Goal: Information Seeking & Learning: Learn about a topic

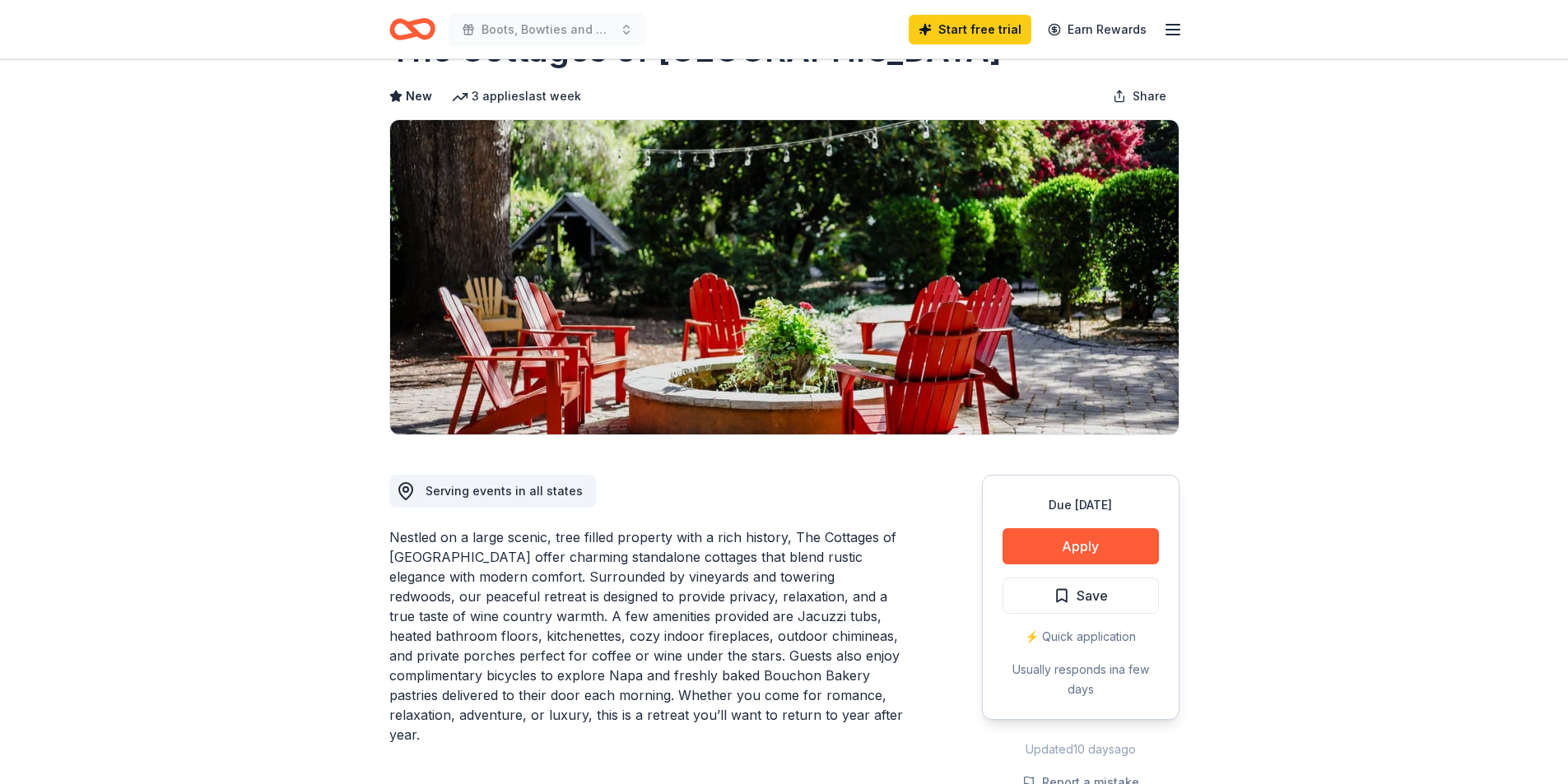
scroll to position [246, 0]
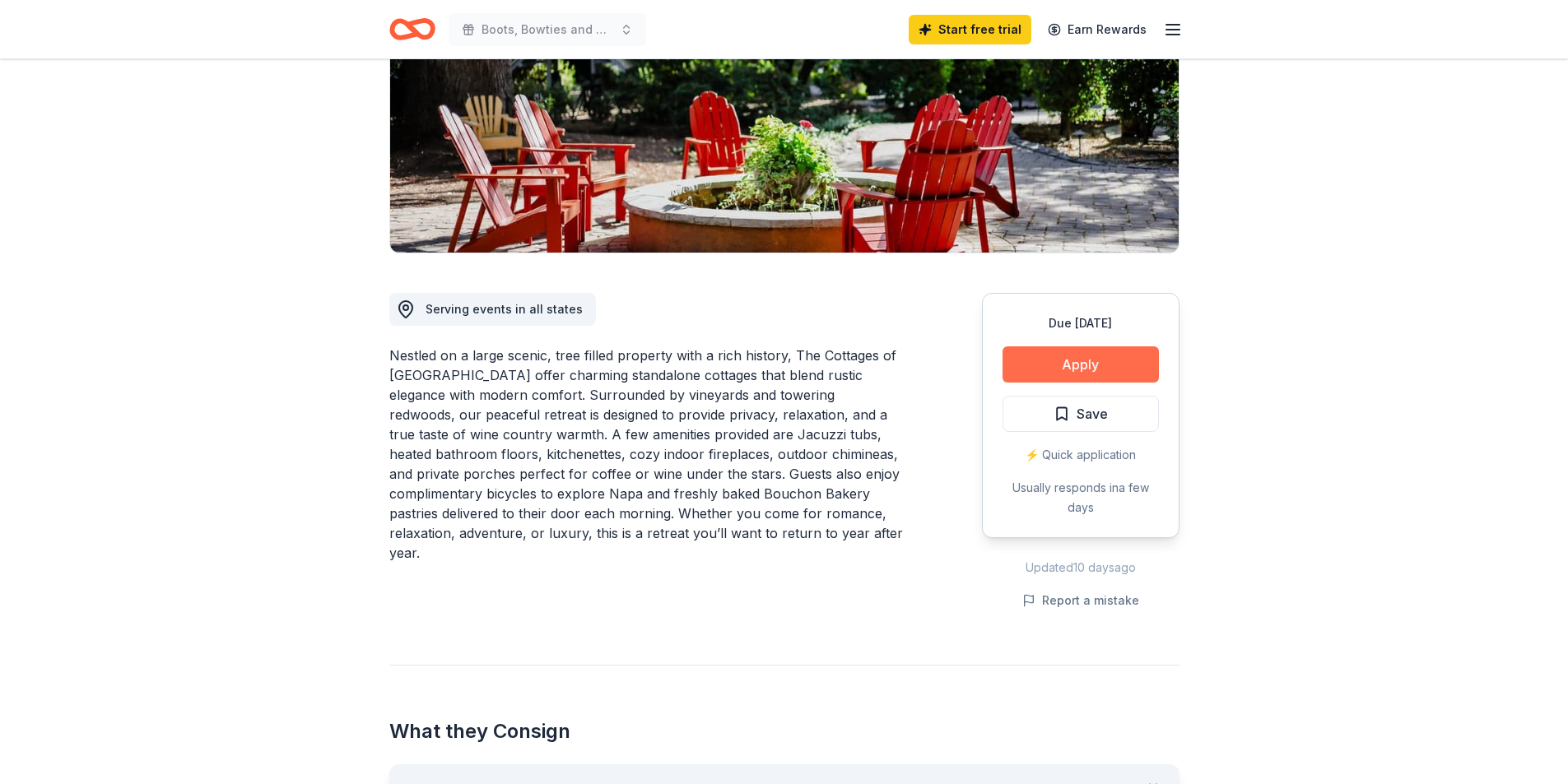
click at [1053, 374] on button "Apply" at bounding box center [1080, 364] width 156 height 36
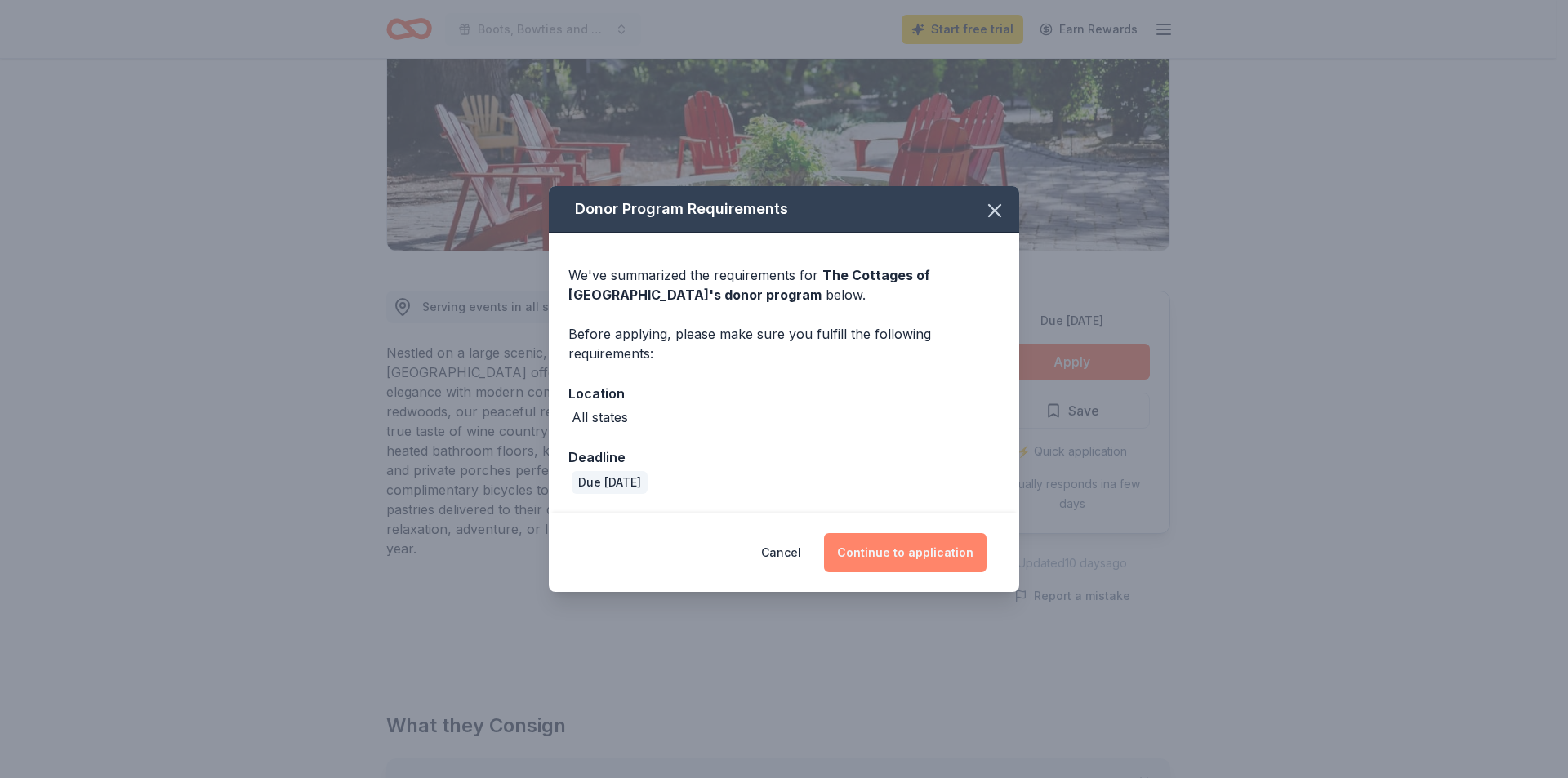
click at [932, 554] on button "Continue to application" at bounding box center [905, 552] width 163 height 39
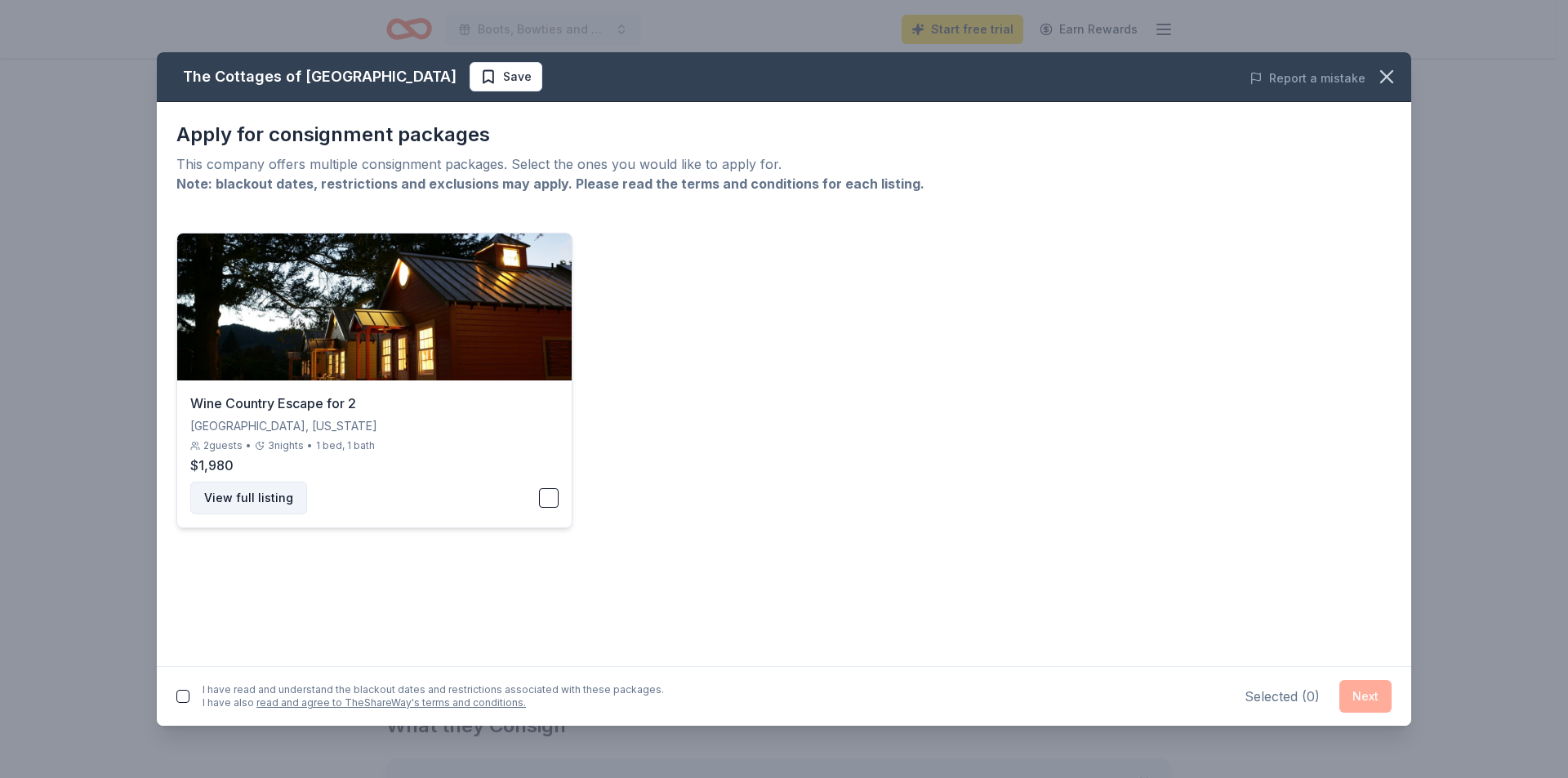
click at [226, 503] on button "View full listing" at bounding box center [249, 498] width 117 height 33
click at [1388, 85] on icon "button" at bounding box center [1386, 77] width 23 height 23
drag, startPoint x: 1370, startPoint y: 86, endPoint x: 1375, endPoint y: 67, distance: 19.6
click at [1372, 82] on span at bounding box center [1386, 77] width 36 height 36
drag, startPoint x: 1375, startPoint y: 67, endPoint x: 843, endPoint y: 97, distance: 532.8
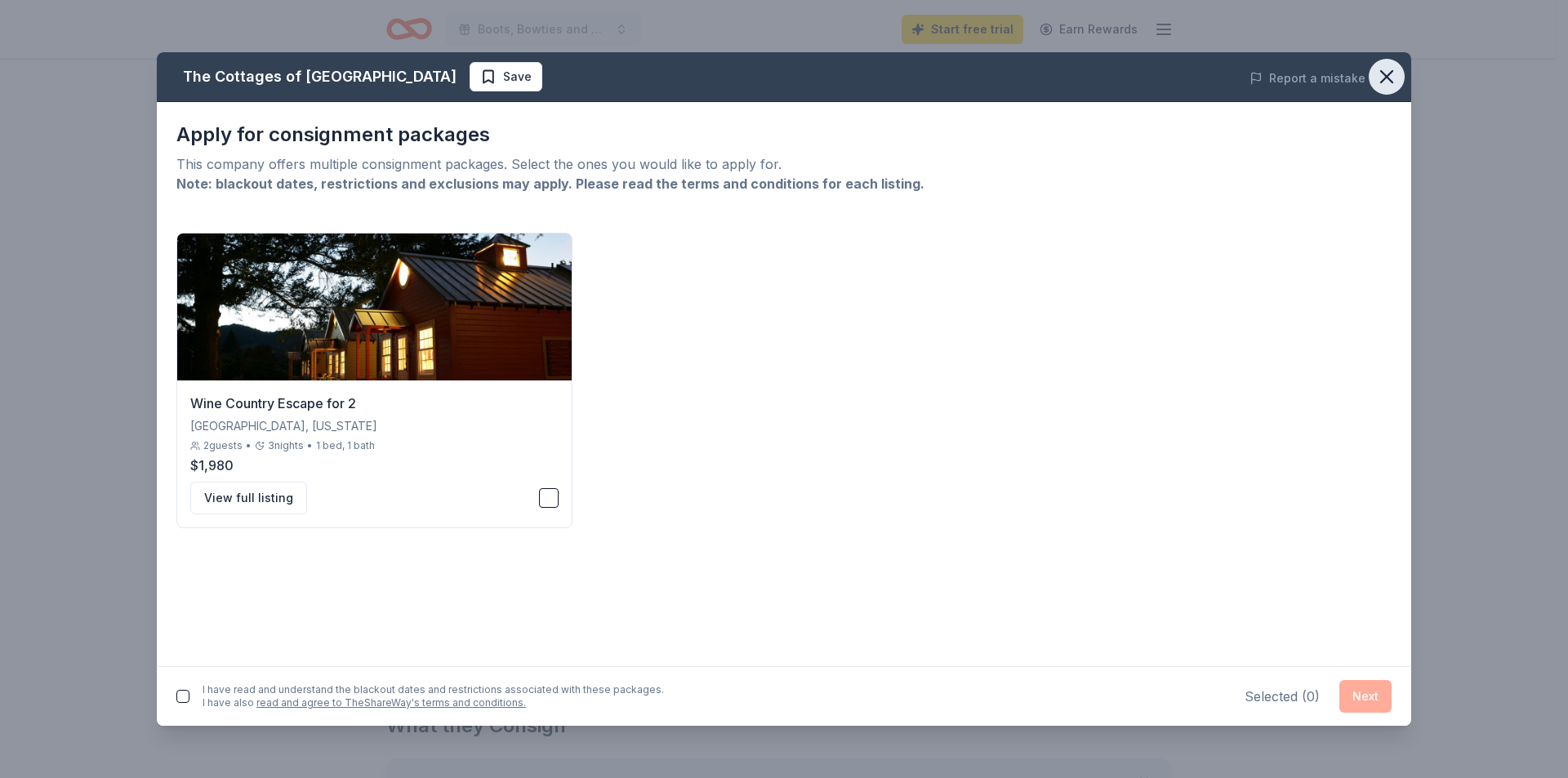
click at [1378, 70] on icon "button" at bounding box center [1386, 77] width 23 height 23
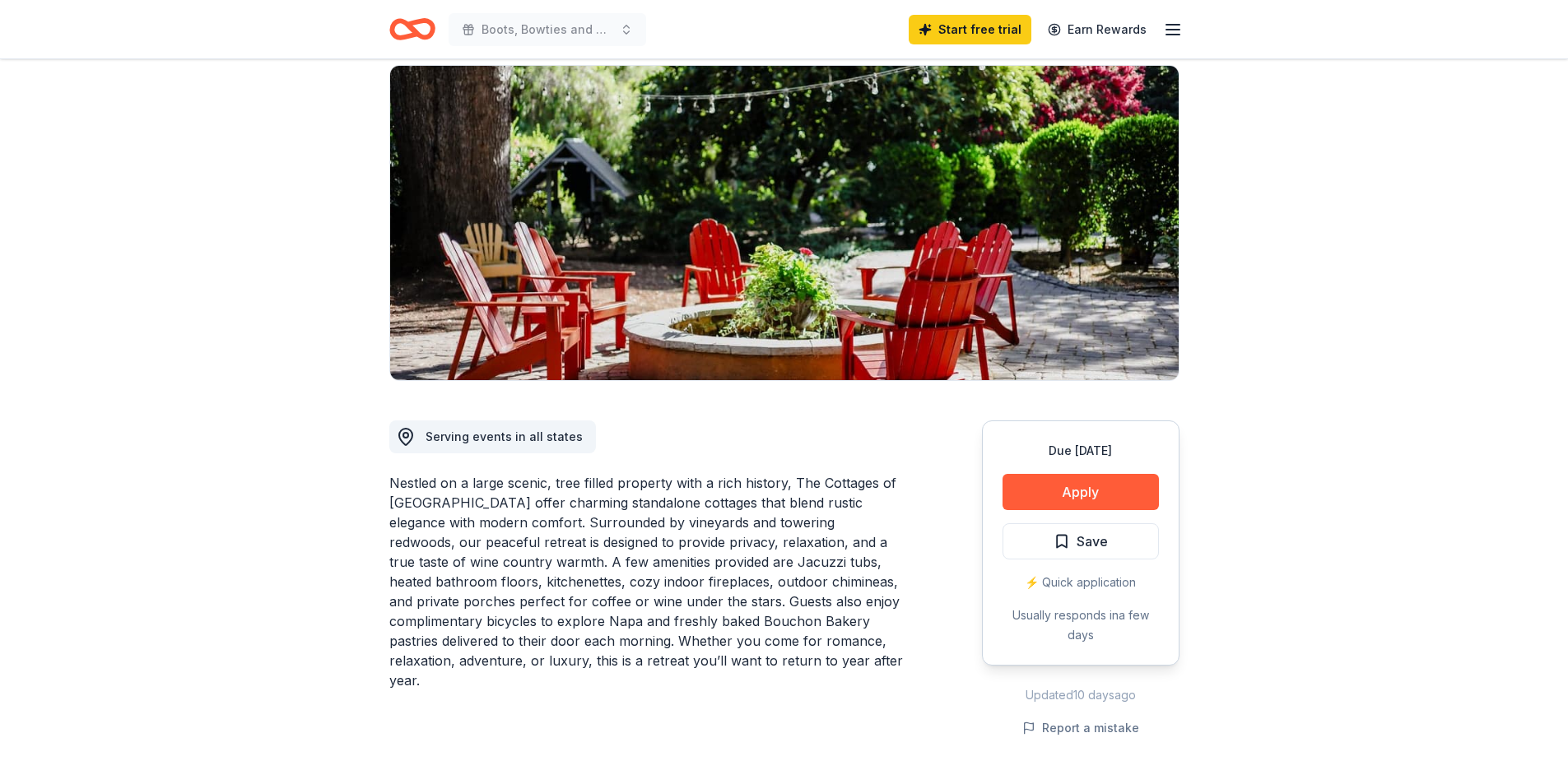
scroll to position [0, 0]
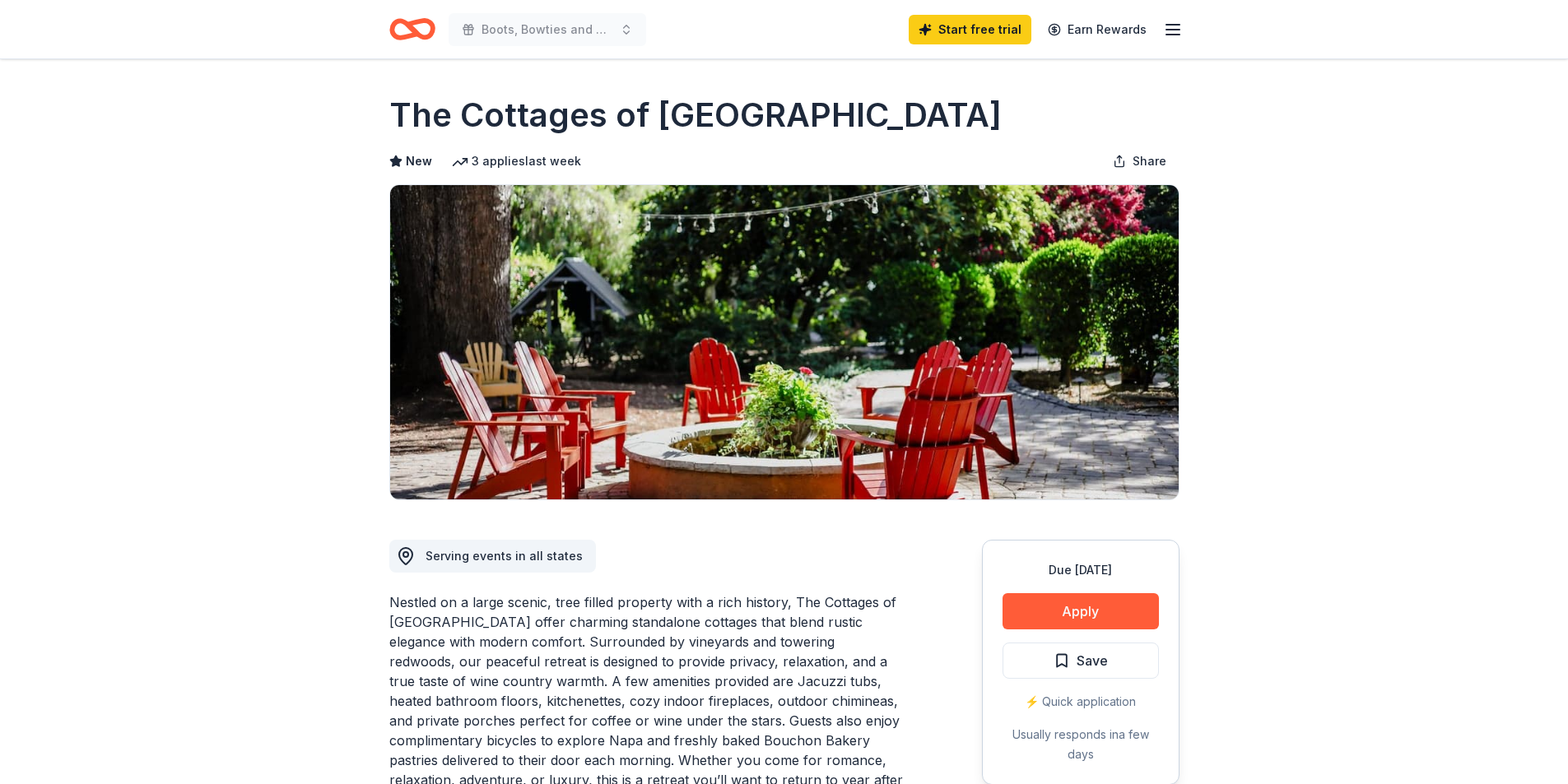
click at [415, 23] on icon "Home" at bounding box center [419, 28] width 25 height 17
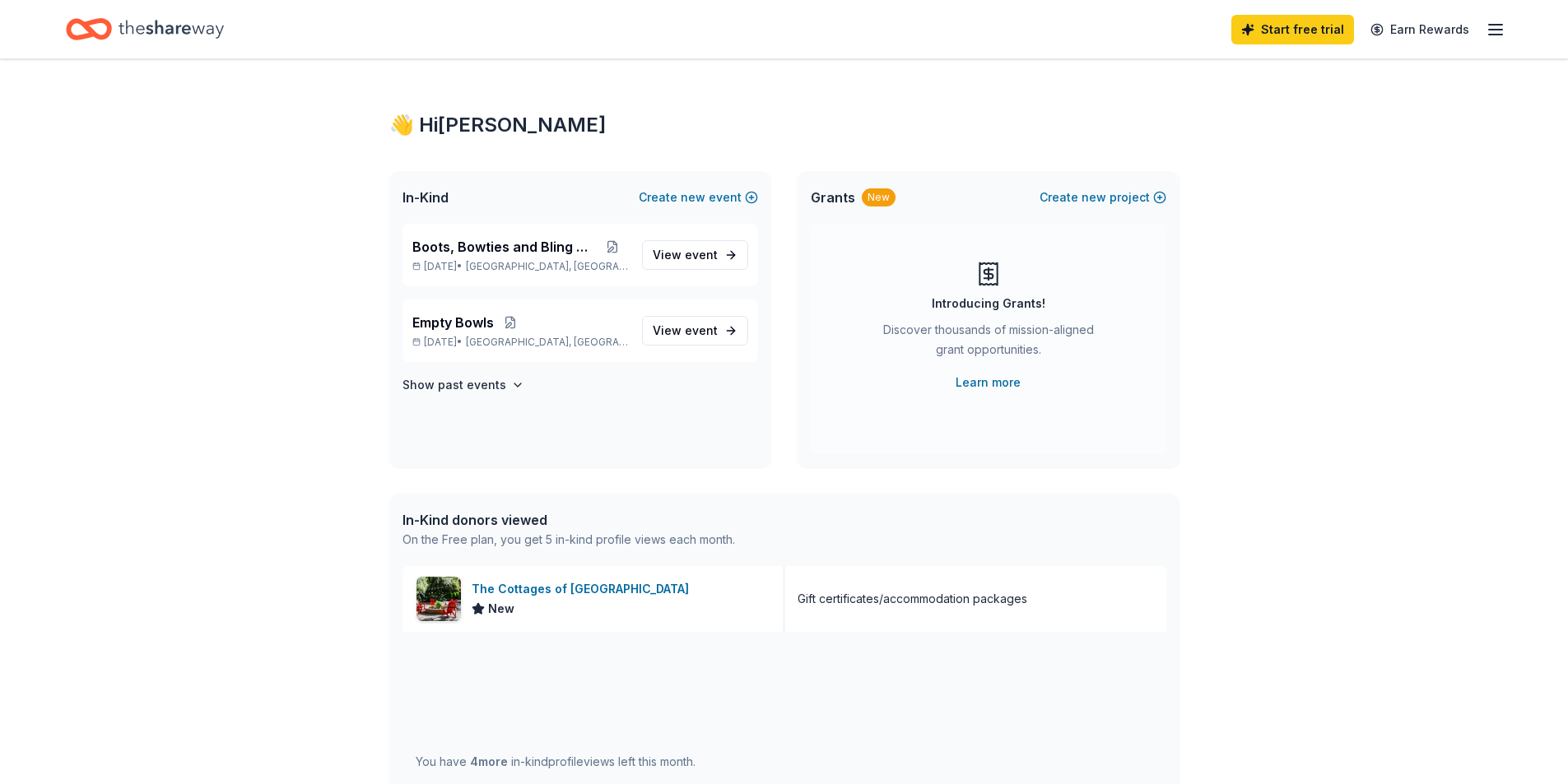
click at [162, 31] on icon "Home" at bounding box center [171, 29] width 105 height 18
click at [985, 383] on link "Learn more" at bounding box center [988, 382] width 65 height 20
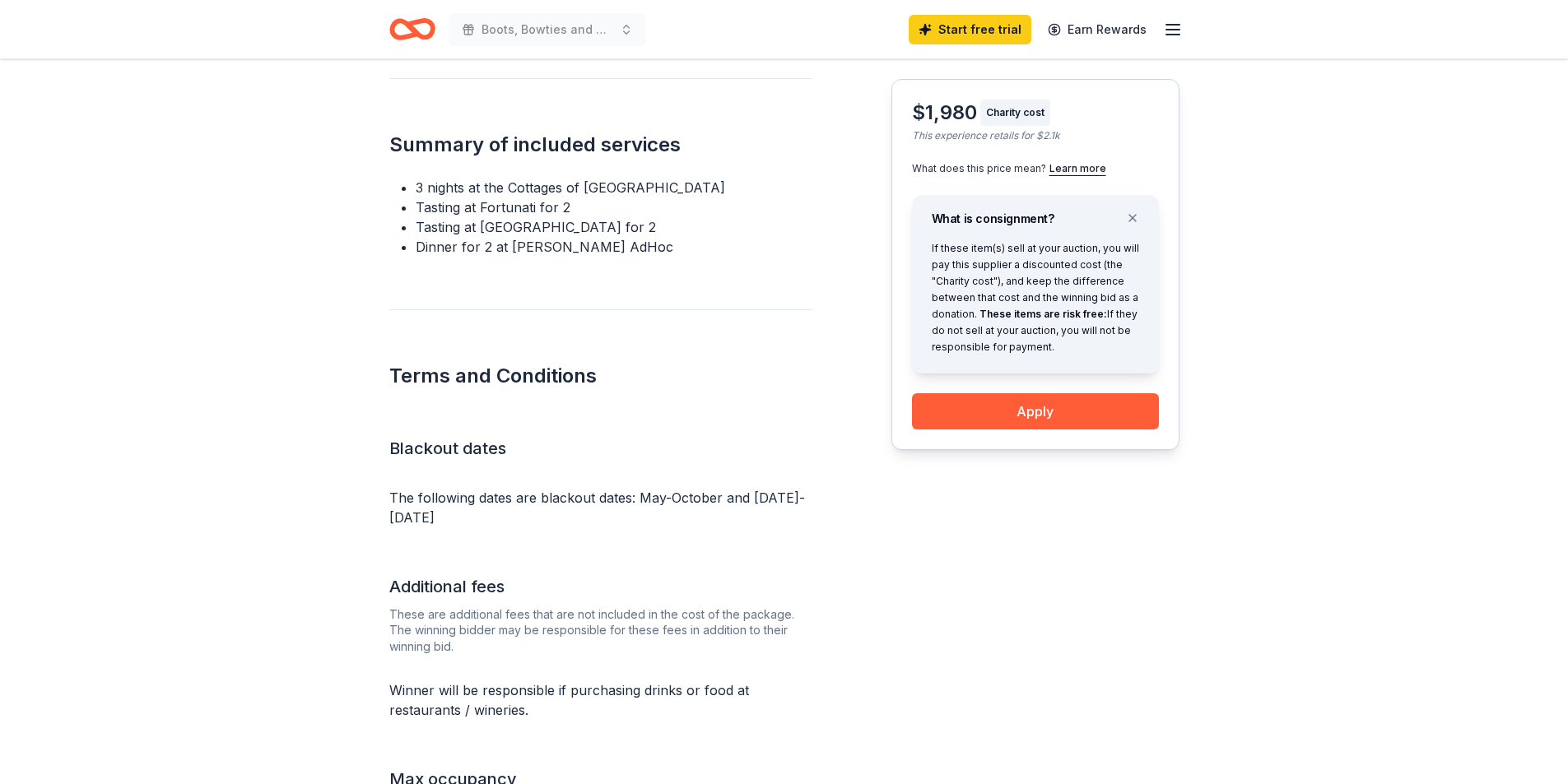
scroll to position [1581, 0]
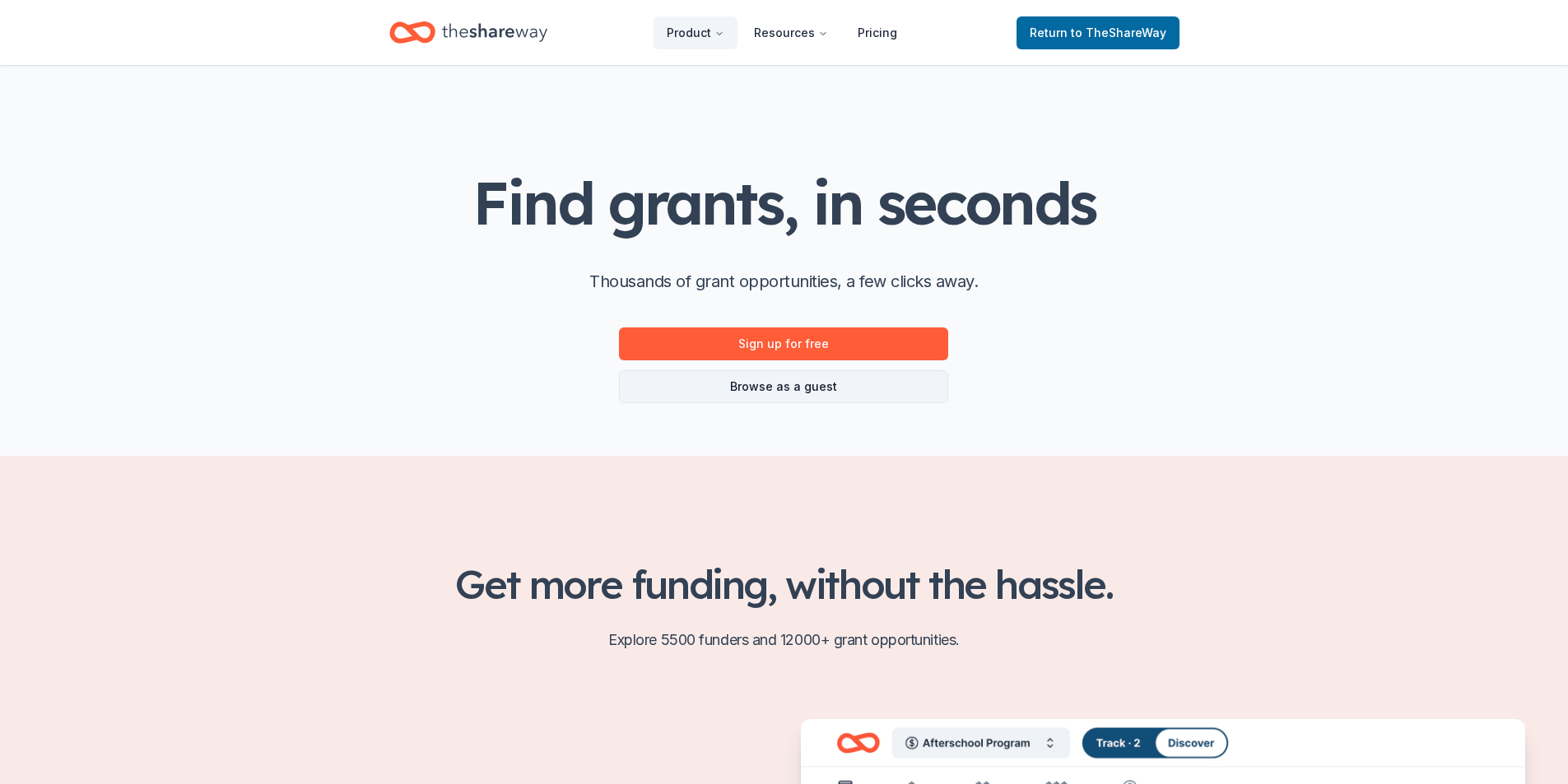
click at [777, 387] on link "Browse as a guest" at bounding box center [783, 387] width 329 height 33
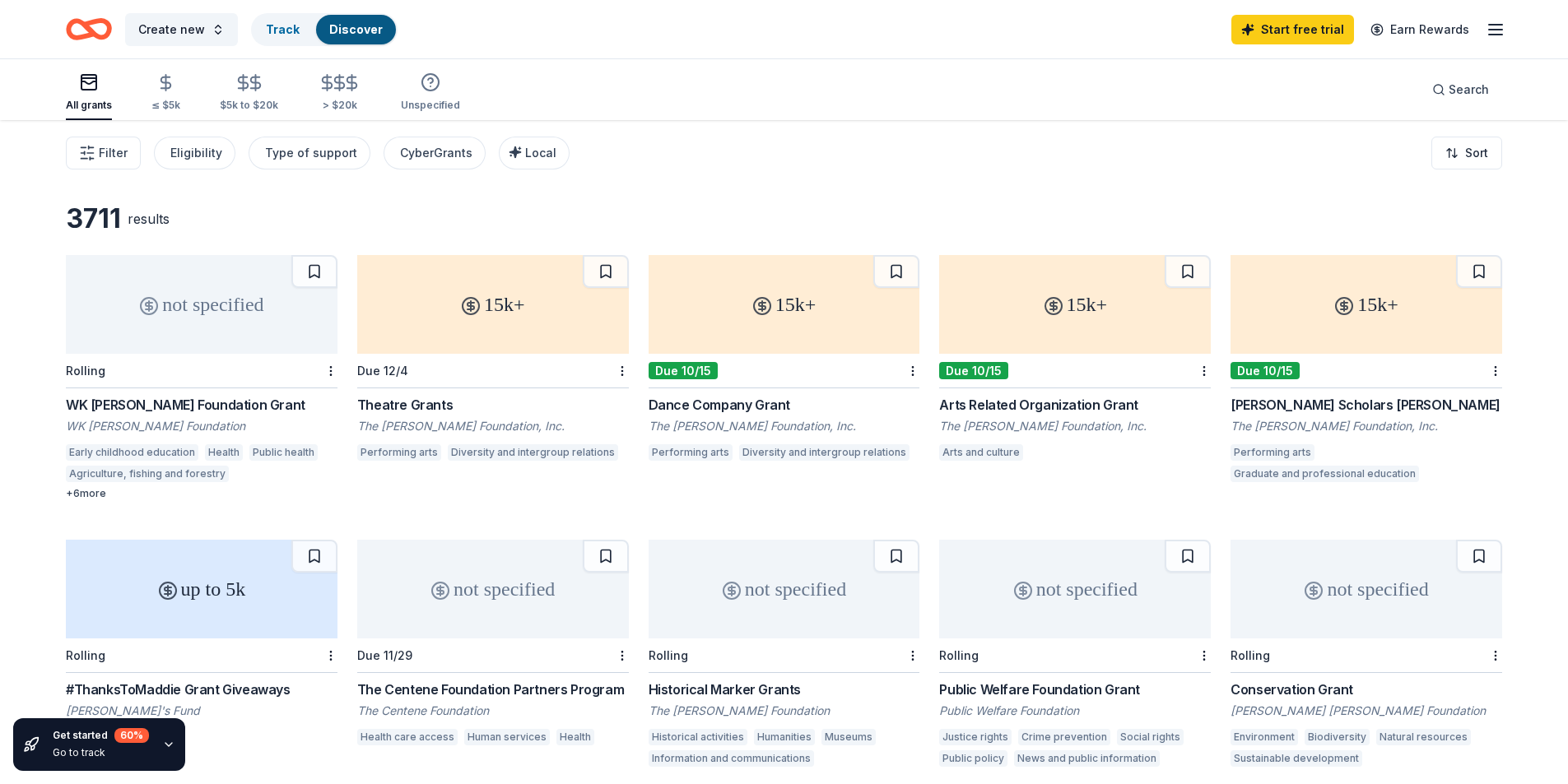
click at [975, 366] on div "Due 10/15" at bounding box center [973, 371] width 69 height 18
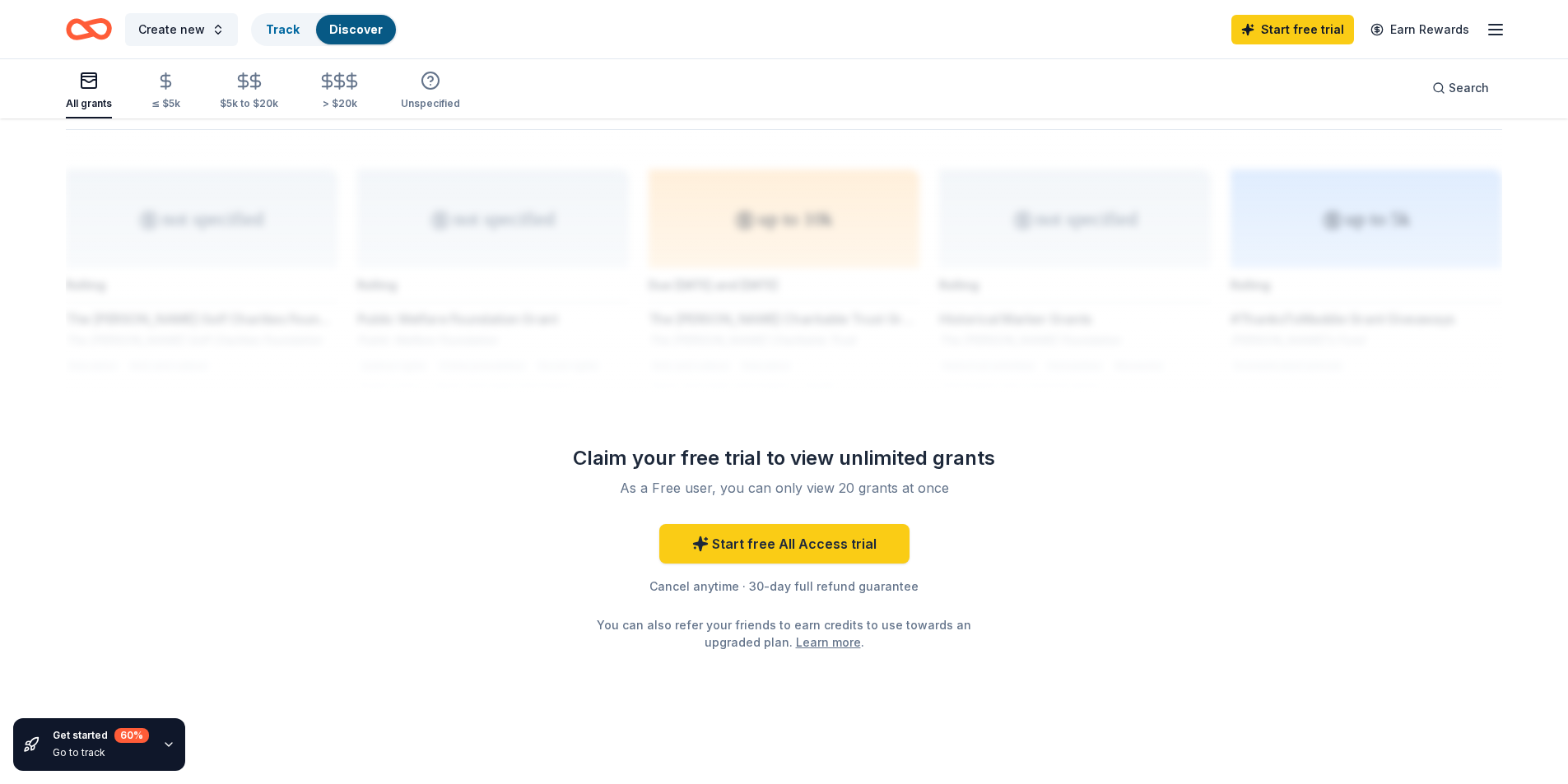
scroll to position [1256, 0]
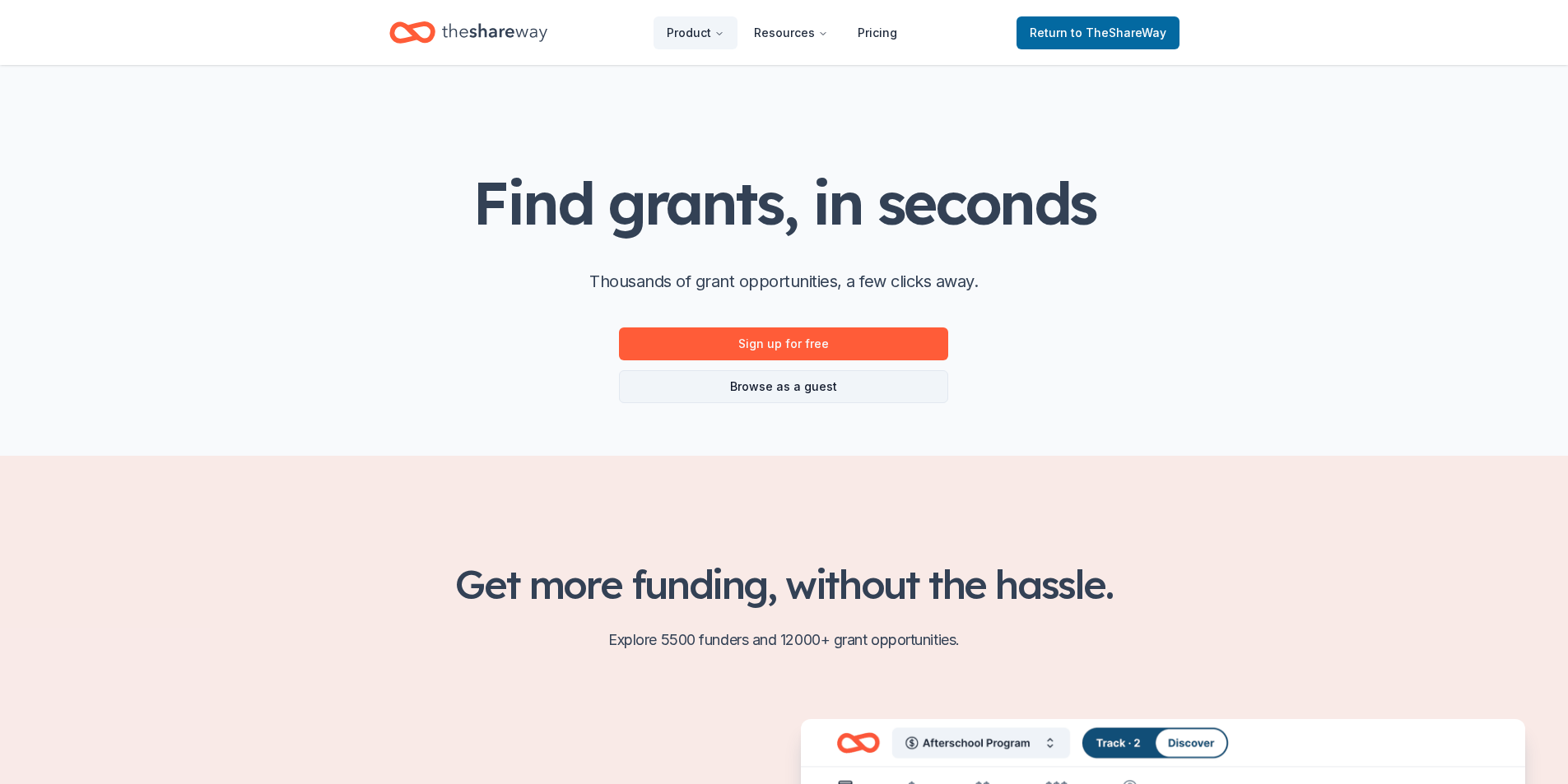
click at [794, 397] on link "Browse as a guest" at bounding box center [783, 387] width 329 height 33
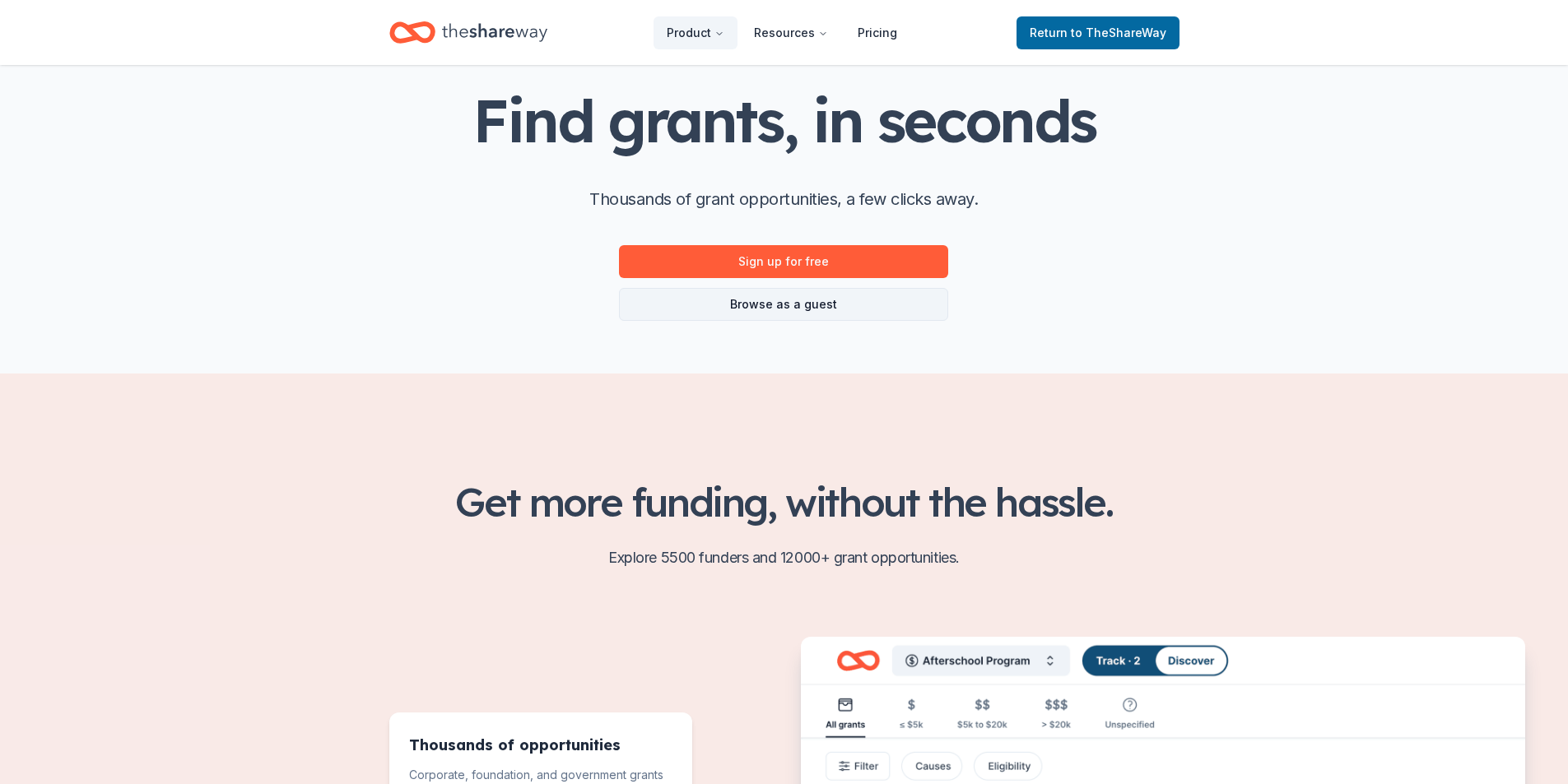
click at [772, 311] on link "Browse as a guest" at bounding box center [783, 304] width 329 height 33
click at [767, 261] on link "Sign up for free" at bounding box center [783, 262] width 329 height 33
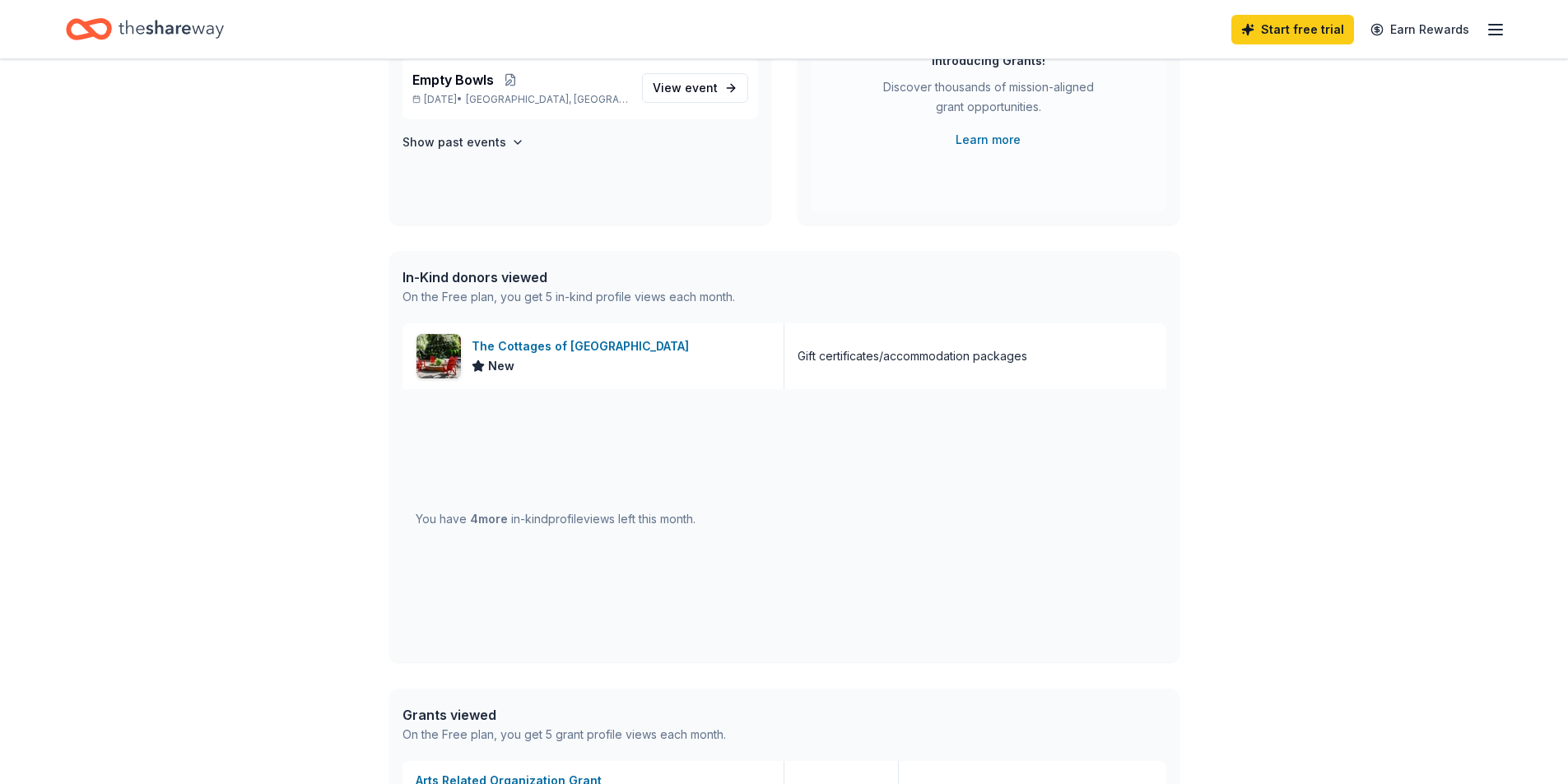
scroll to position [246, 0]
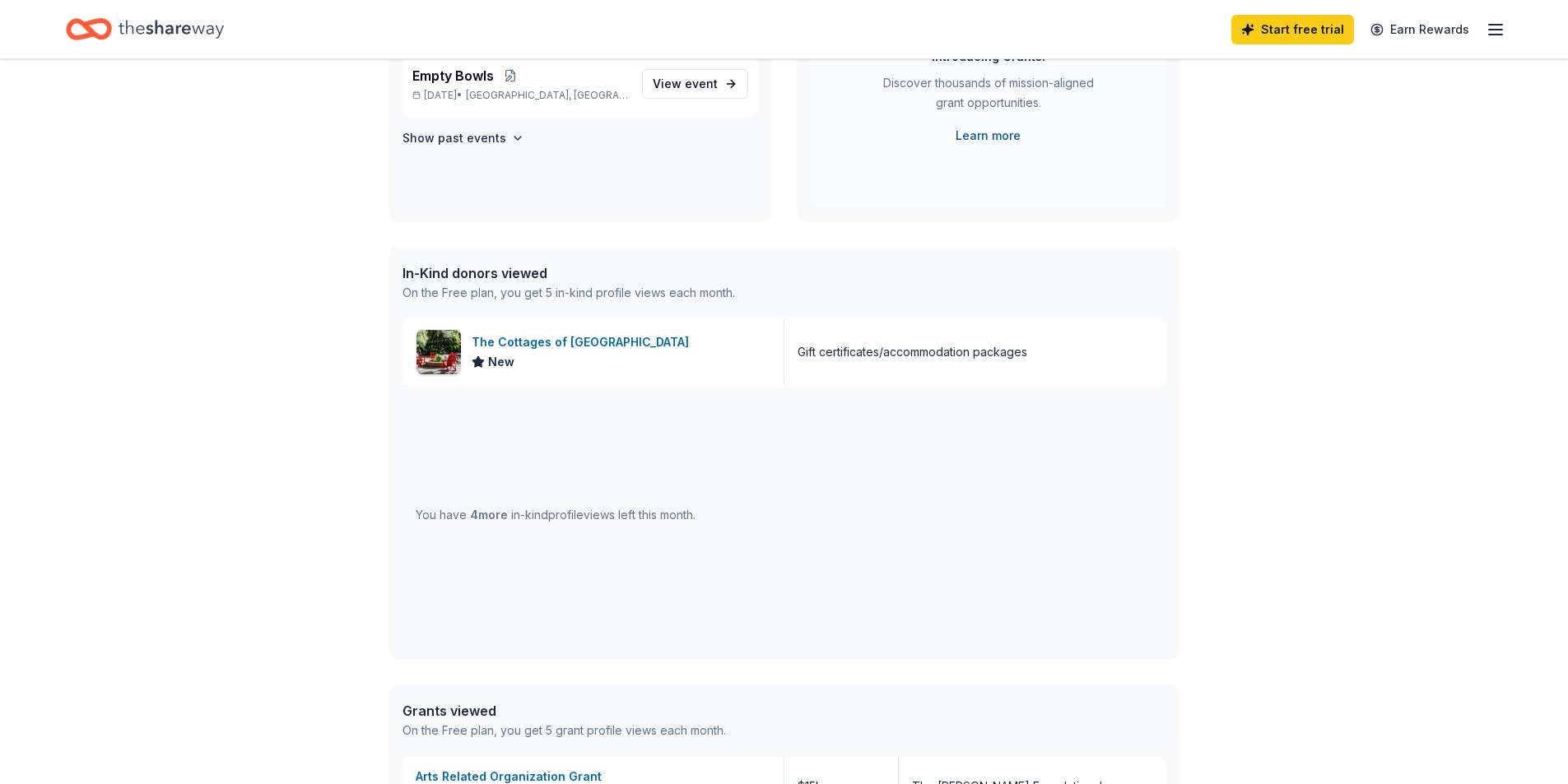
click at [986, 135] on link "Learn more" at bounding box center [988, 136] width 65 height 20
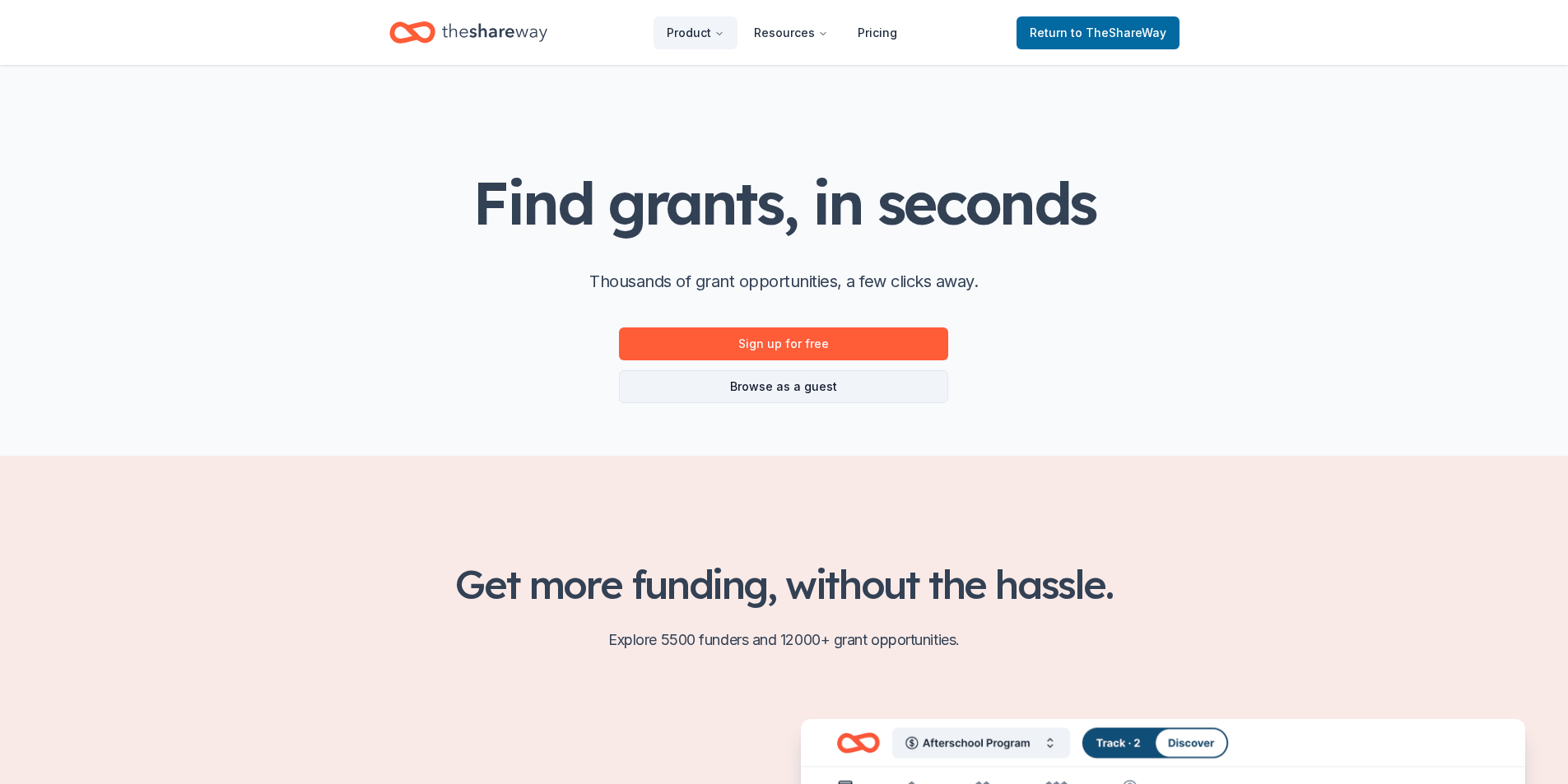
click at [778, 385] on link "Browse as a guest" at bounding box center [783, 387] width 329 height 33
click at [763, 351] on link "Sign up for free" at bounding box center [783, 344] width 329 height 33
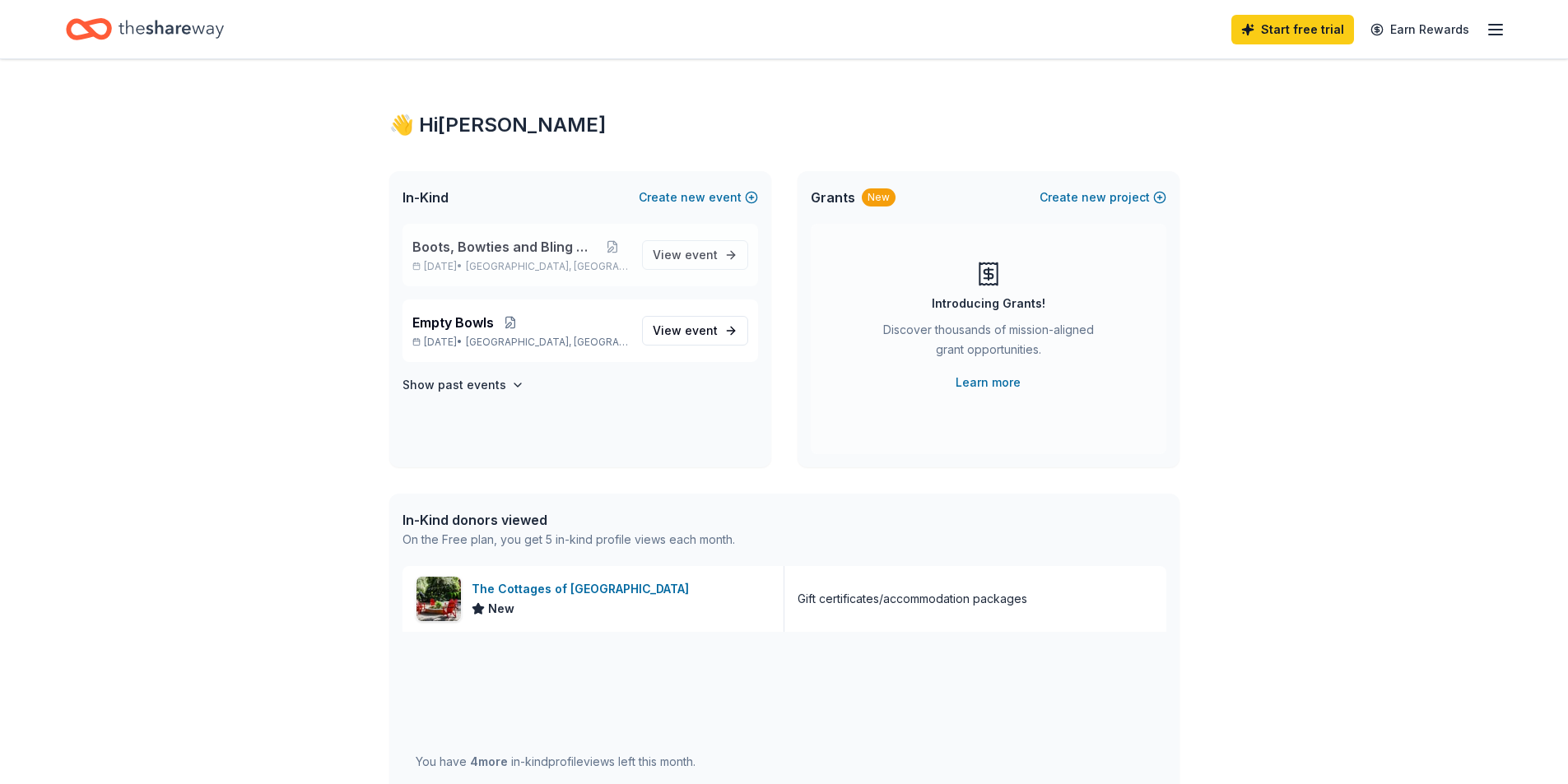
click at [484, 247] on span "Boots, Bowties and Bling Gala" at bounding box center [505, 246] width 185 height 20
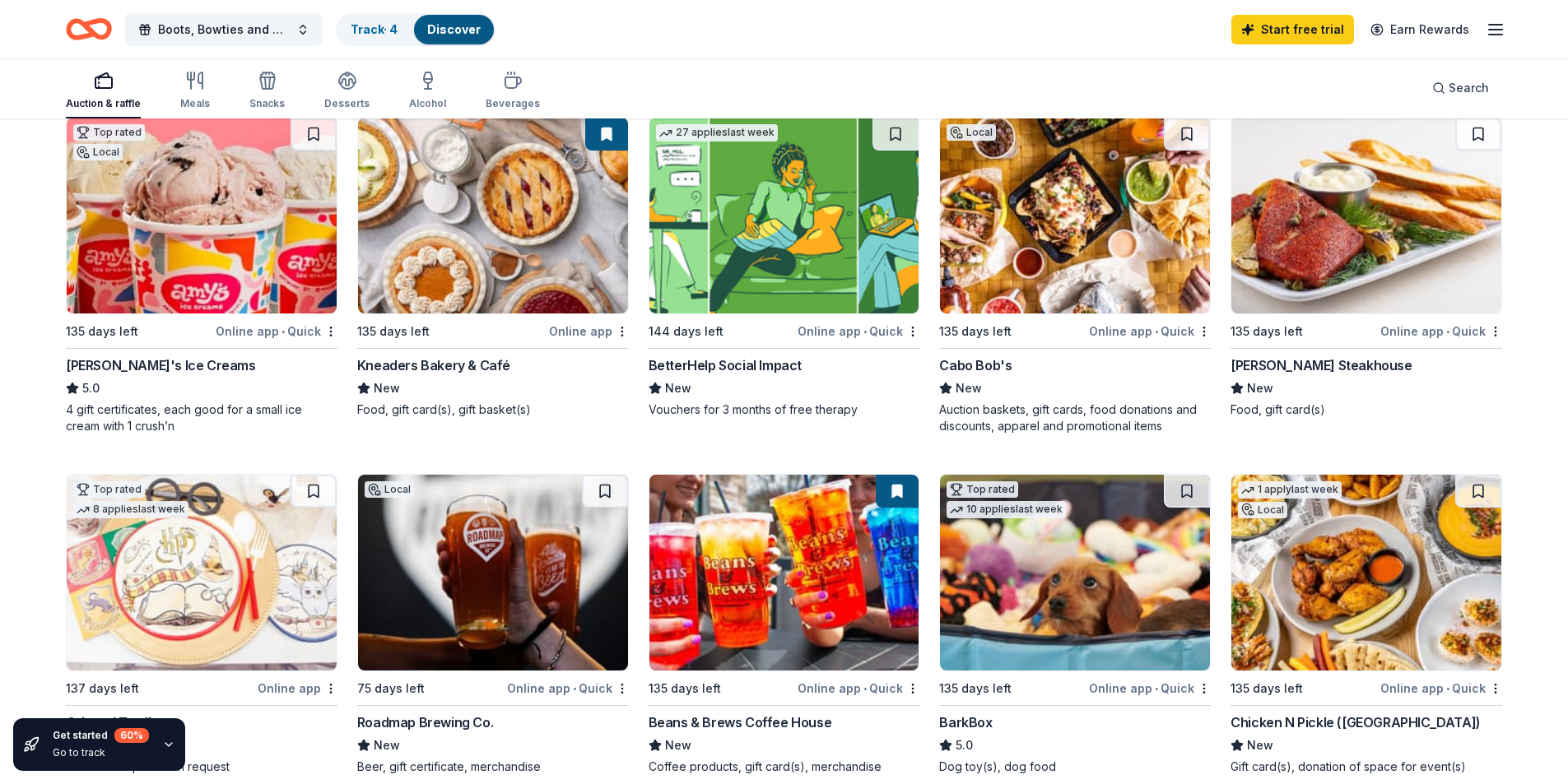
scroll to position [329, 0]
